Goal: Find specific page/section: Find specific page/section

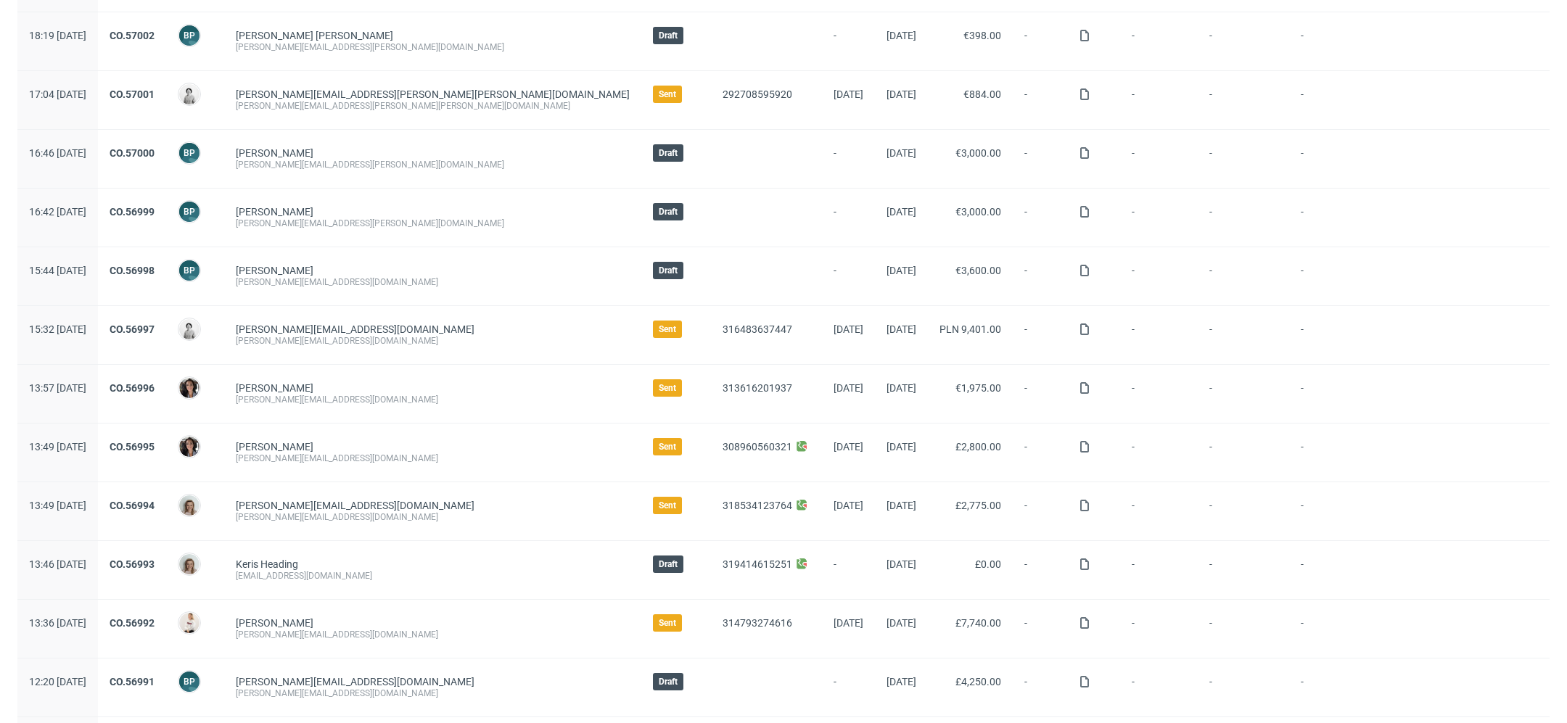
scroll to position [253, 0]
click at [155, 267] on link "CO.56998" at bounding box center [132, 270] width 45 height 12
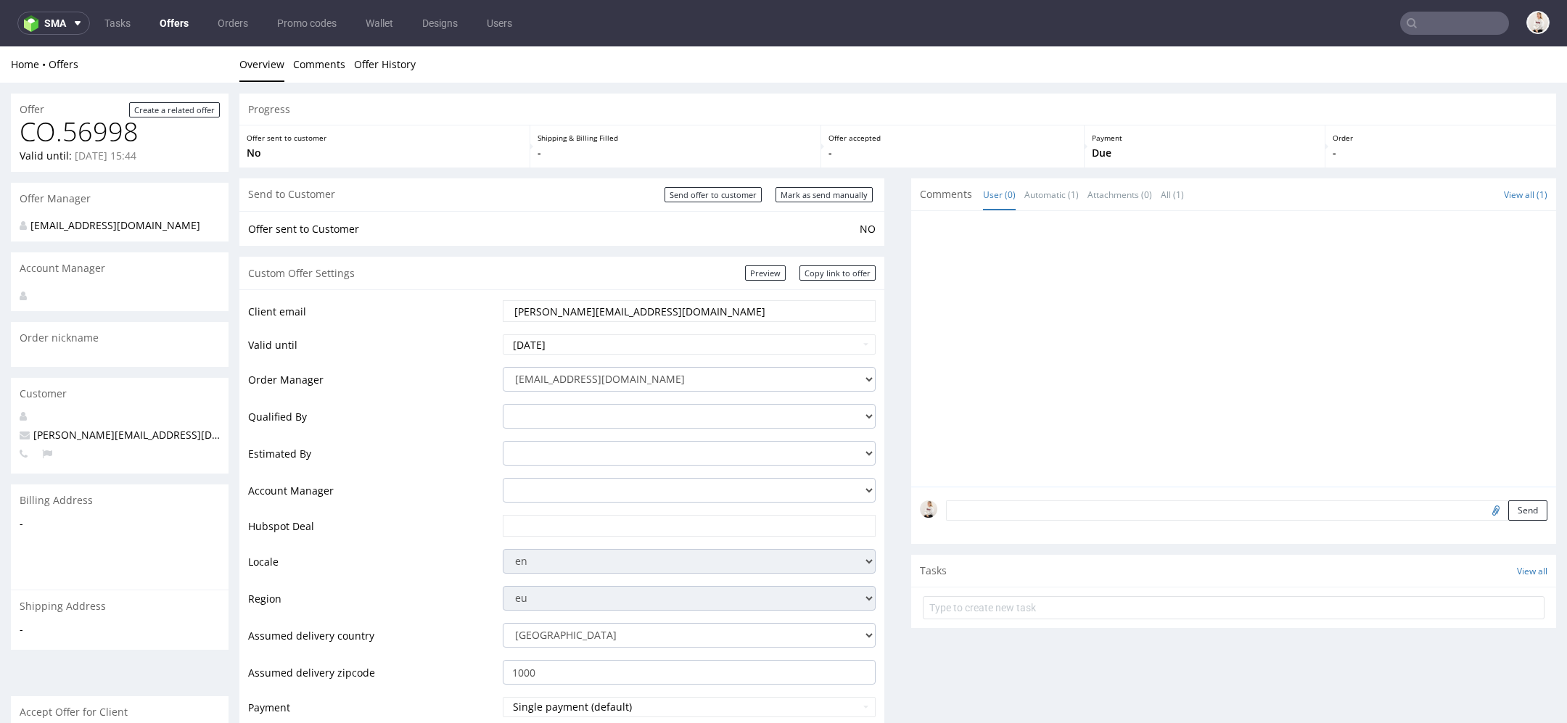
click at [160, 22] on link "Offers" at bounding box center [174, 23] width 46 height 23
